Goal: Information Seeking & Learning: Learn about a topic

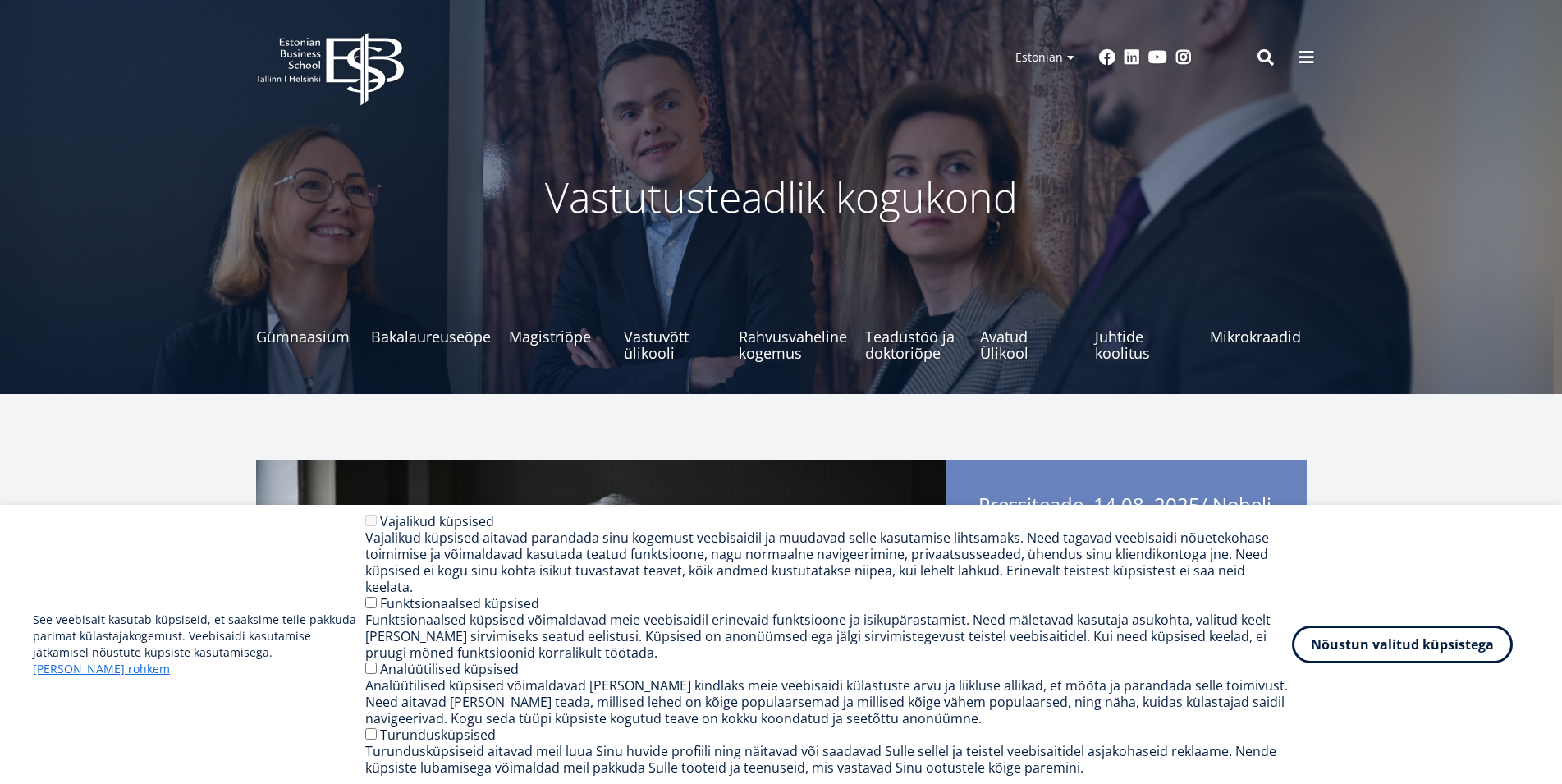
click at [1064, 62] on ul "Estonian English Russian" at bounding box center [1041, 79] width 82 height 77
click at [1045, 84] on link "English" at bounding box center [1041, 81] width 82 height 24
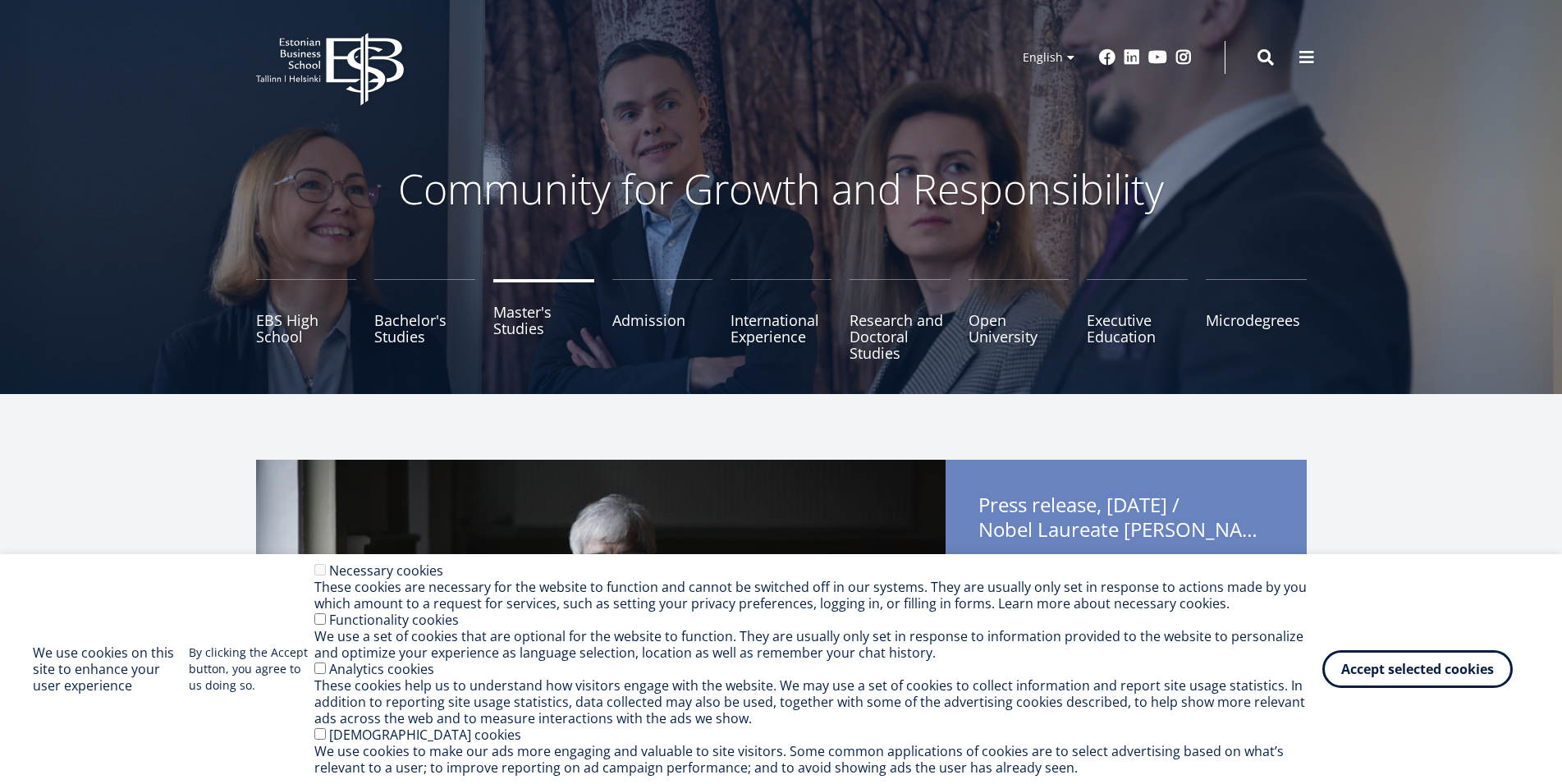
click at [514, 326] on link "Master's Studies" at bounding box center [544, 319] width 101 height 82
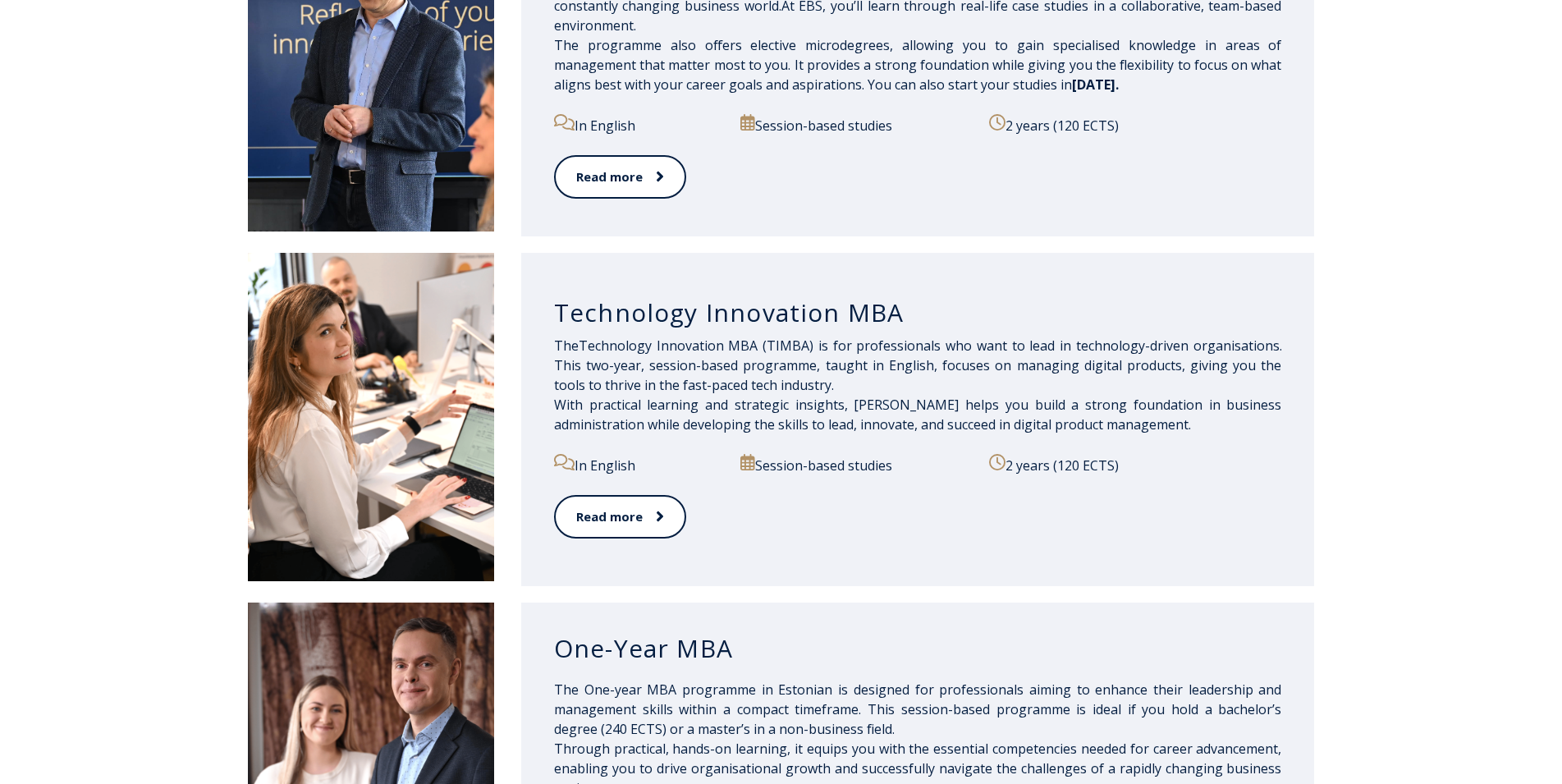
scroll to position [1005, 0]
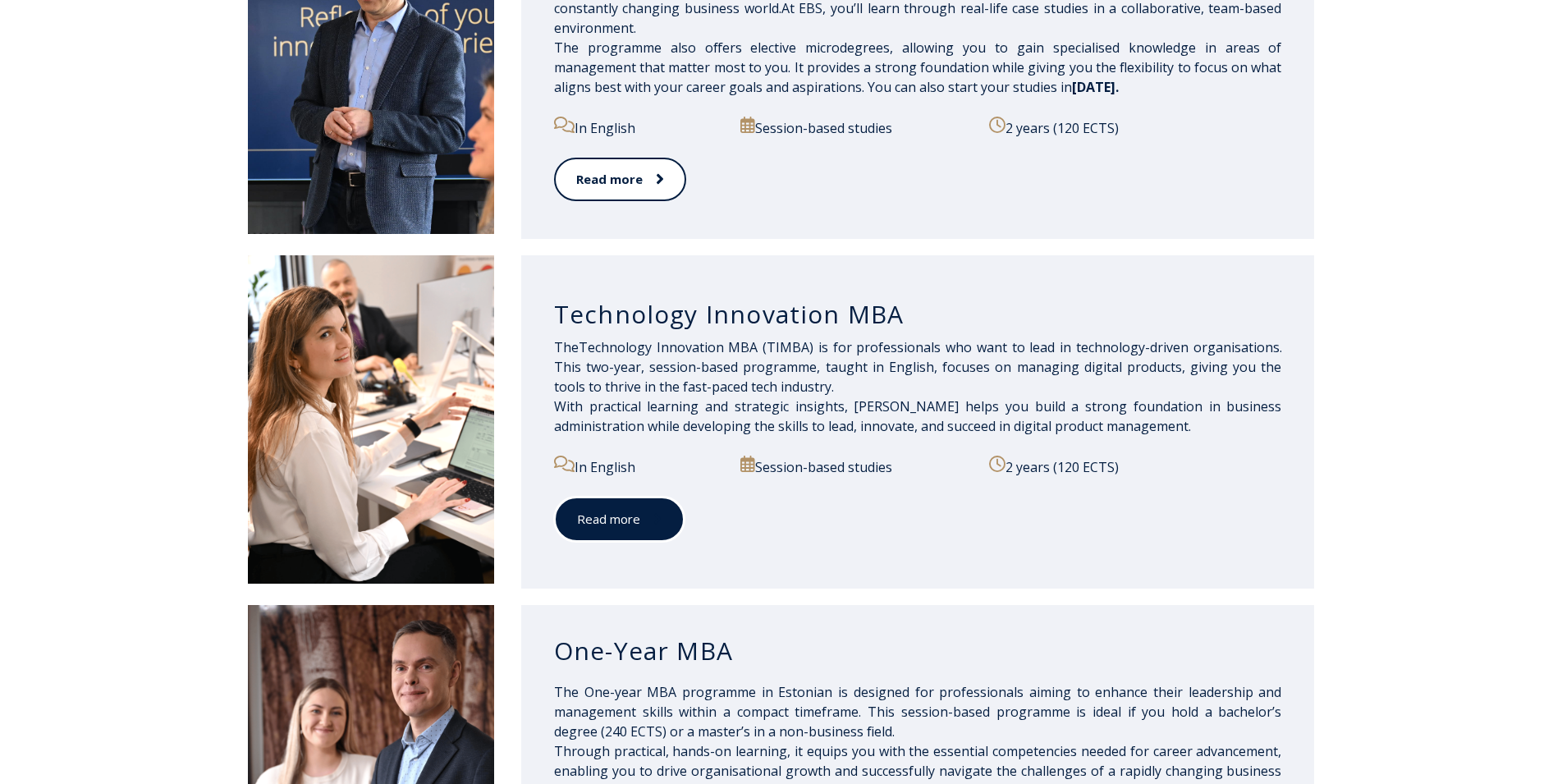
click at [592, 522] on link "Read more" at bounding box center [620, 518] width 130 height 45
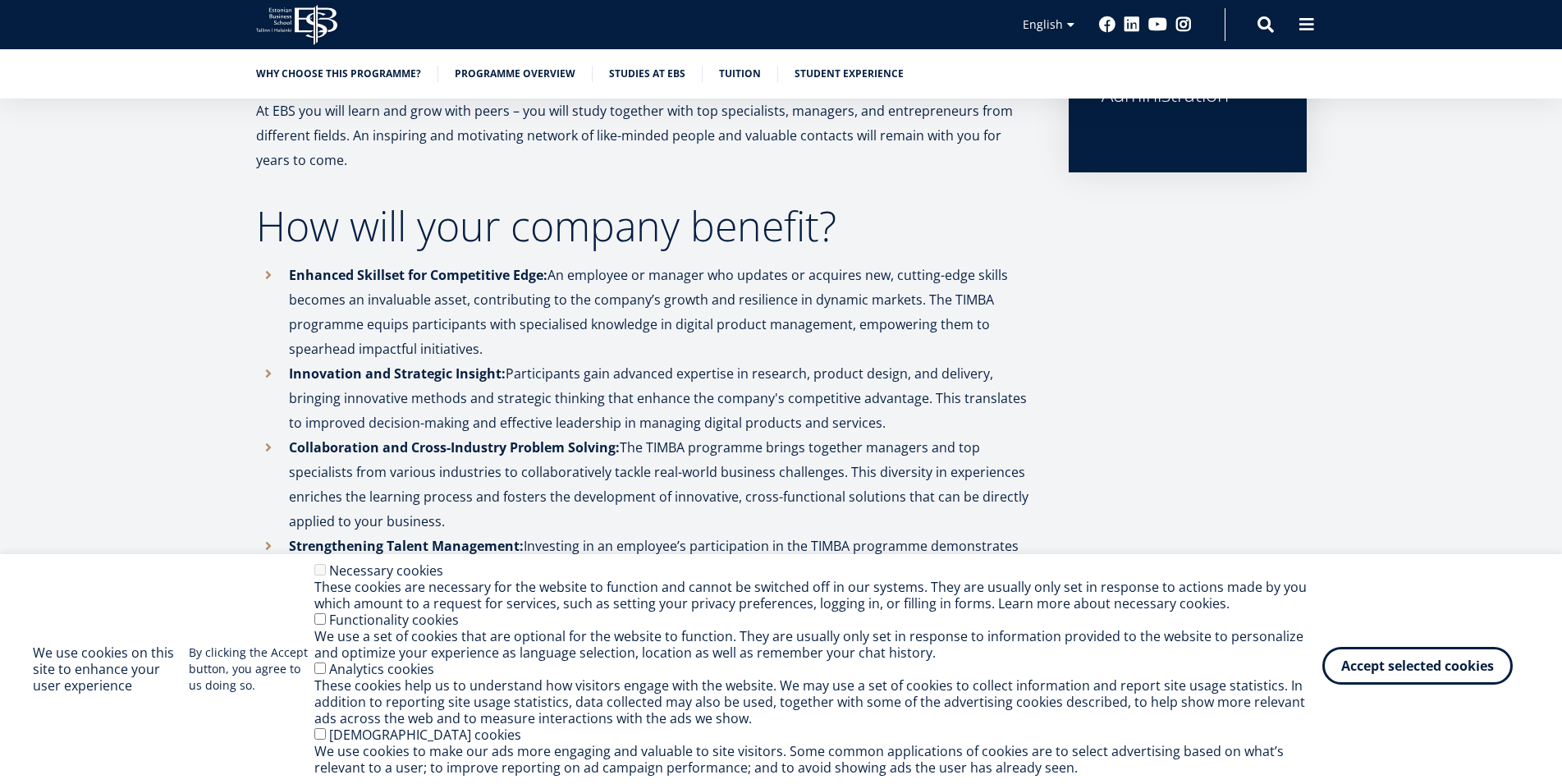
click at [1369, 678] on button "Accept selected cookies" at bounding box center [1418, 665] width 190 height 38
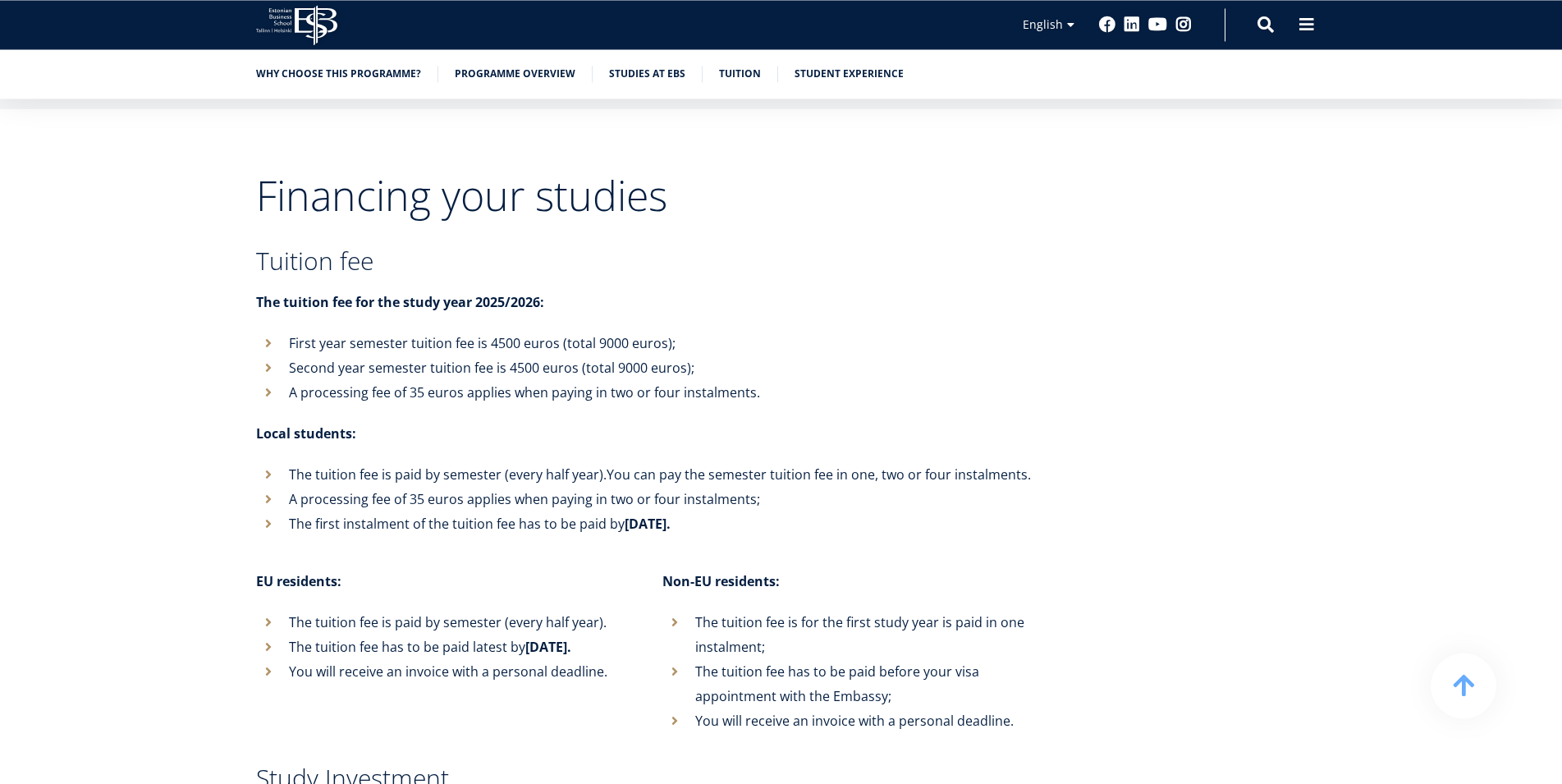
scroll to position [5526, 0]
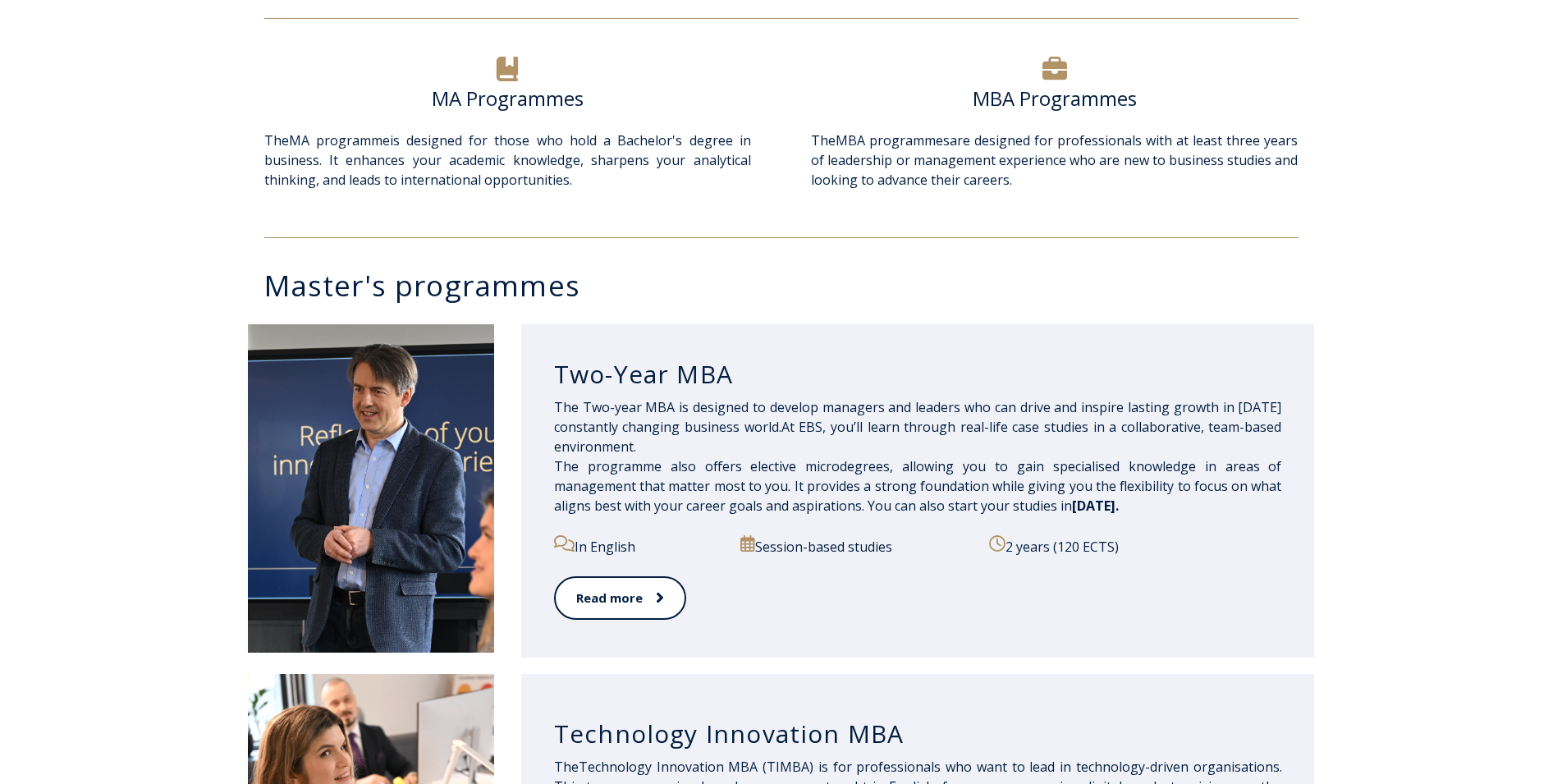
scroll to position [335, 0]
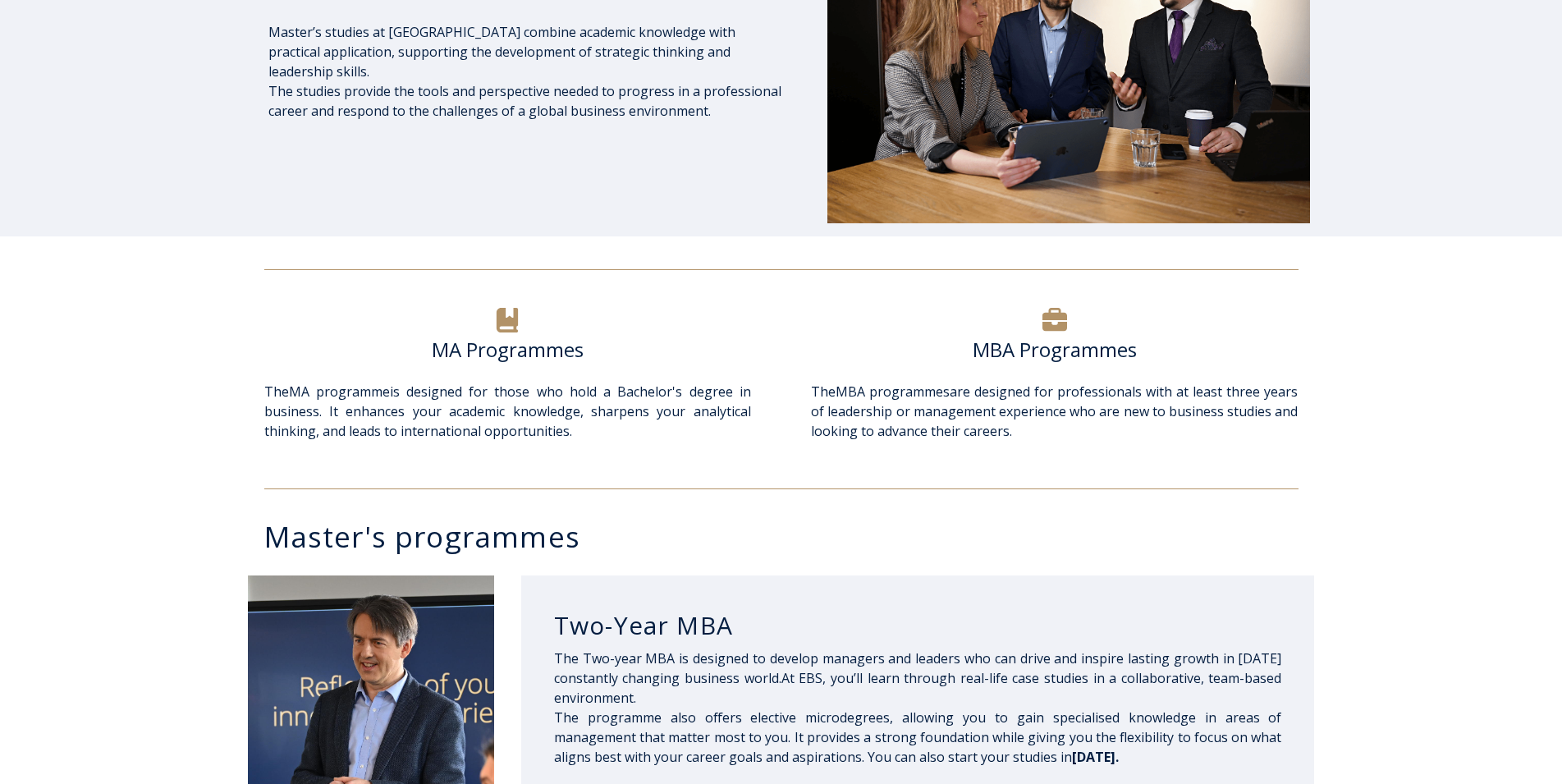
click at [1078, 351] on h6 "MBA Programmes" at bounding box center [1054, 349] width 487 height 25
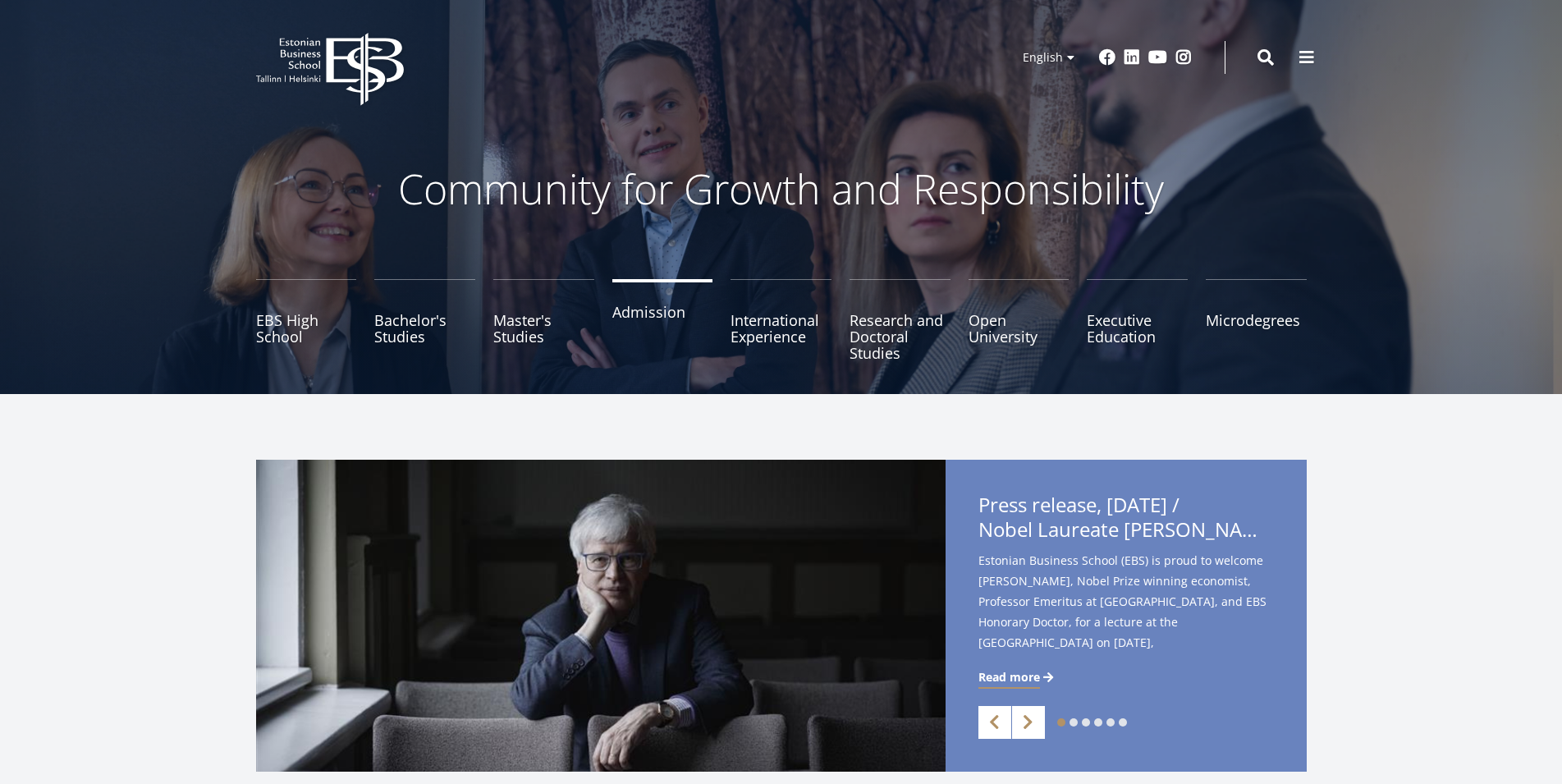
click at [670, 323] on link "Admission" at bounding box center [663, 319] width 101 height 82
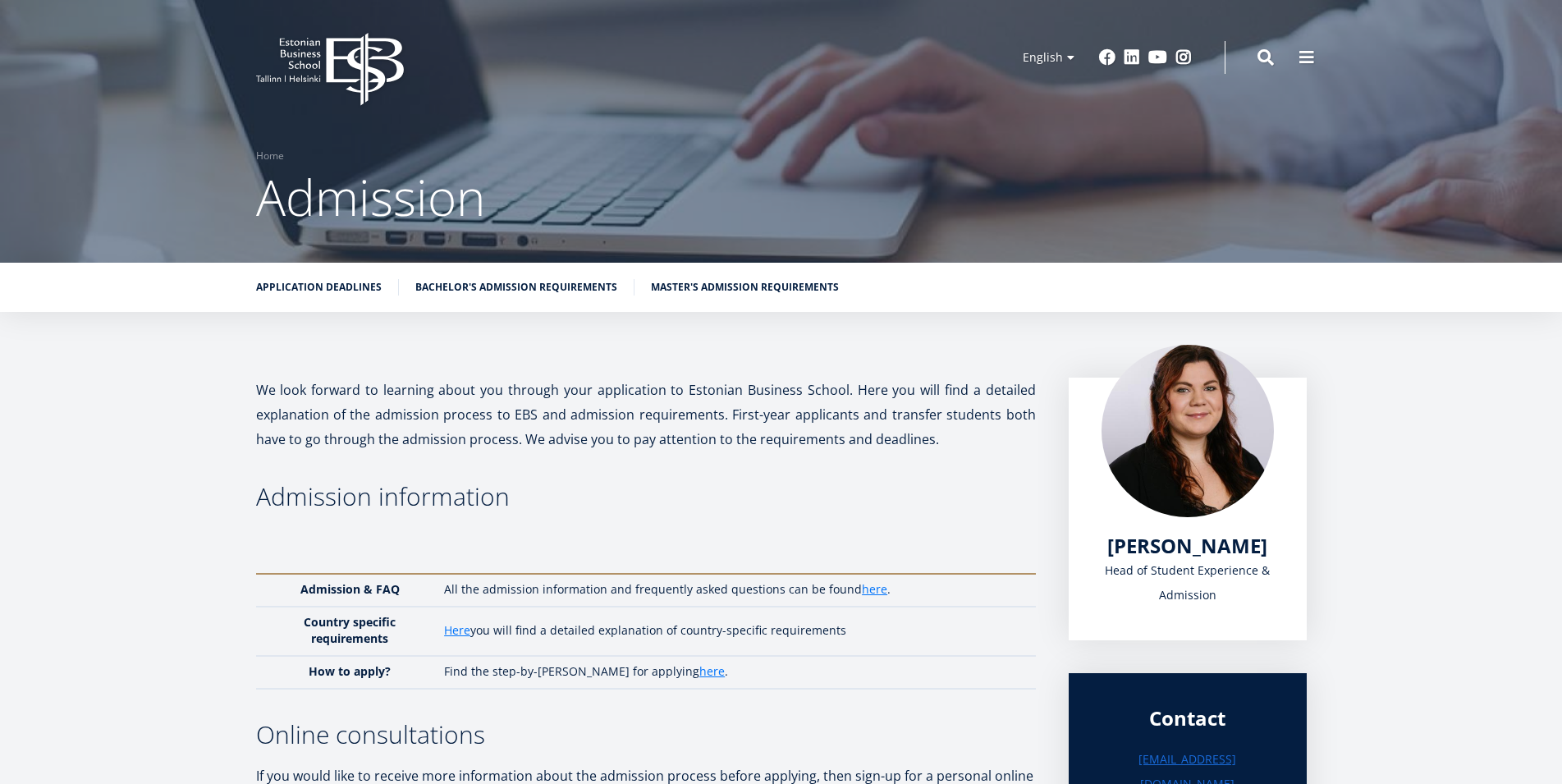
click at [696, 304] on div "Application deadlines Bachelor's admission requirements Master's admission requ…" at bounding box center [781, 287] width 1562 height 49
click at [700, 297] on ul "Application deadlines Bachelor's admission requirements Master's admission requ…" at bounding box center [773, 291] width 1067 height 25
click at [701, 285] on link "Master's admission requirements" at bounding box center [745, 285] width 188 height 17
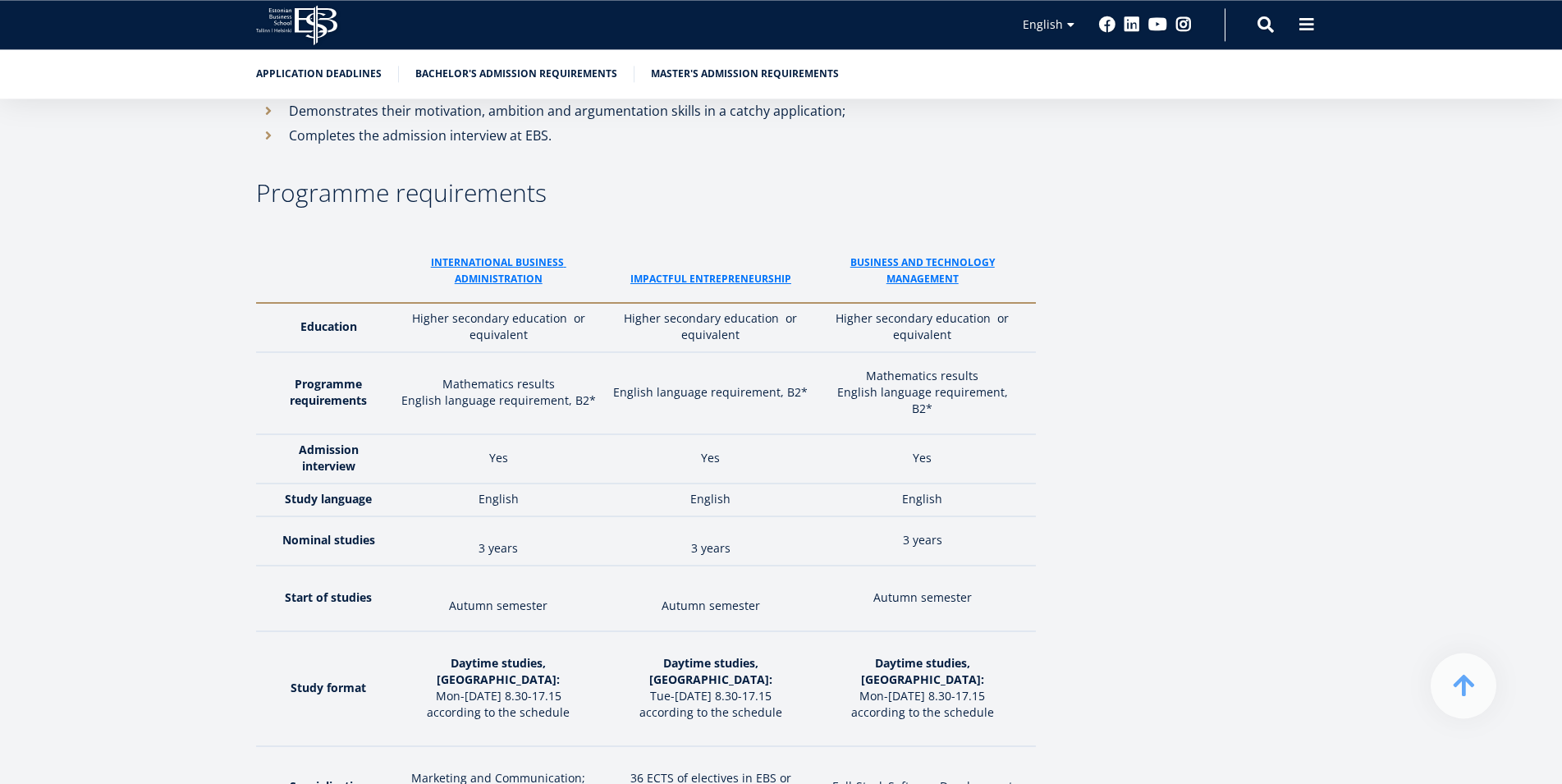
scroll to position [2102, 0]
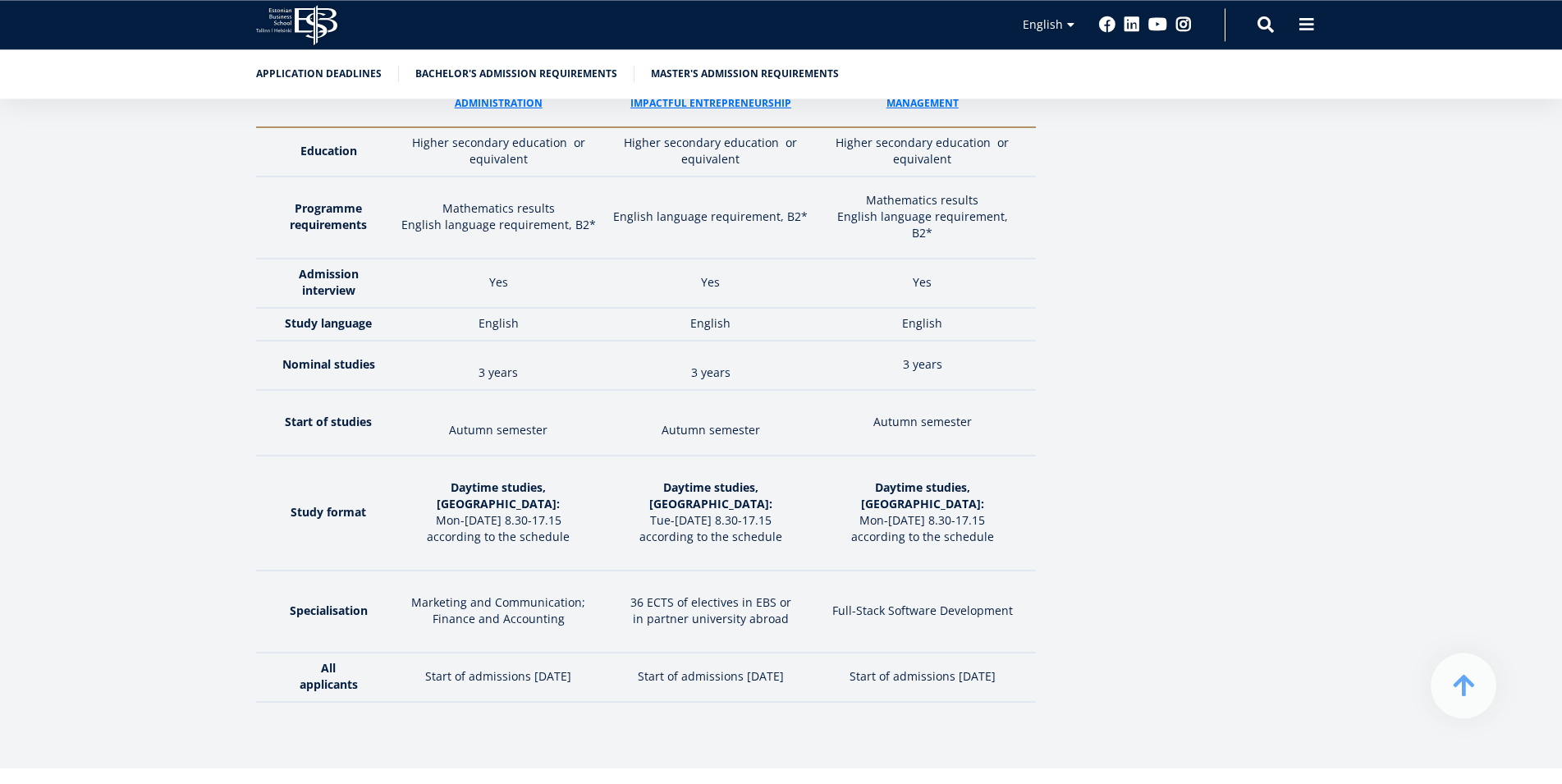
scroll to position [2511, 0]
